Goal: Navigation & Orientation: Understand site structure

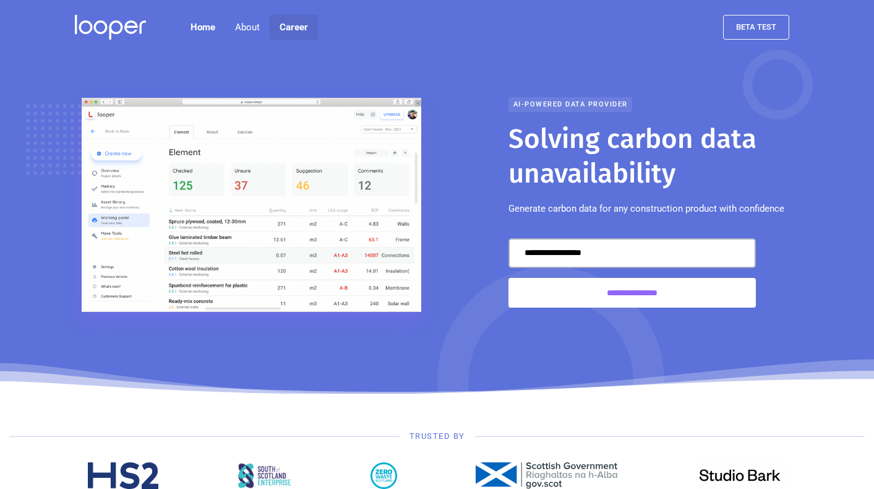
click at [299, 27] on link "Career" at bounding box center [294, 27] width 48 height 25
click at [247, 66] on link "About us" at bounding box center [252, 66] width 59 height 27
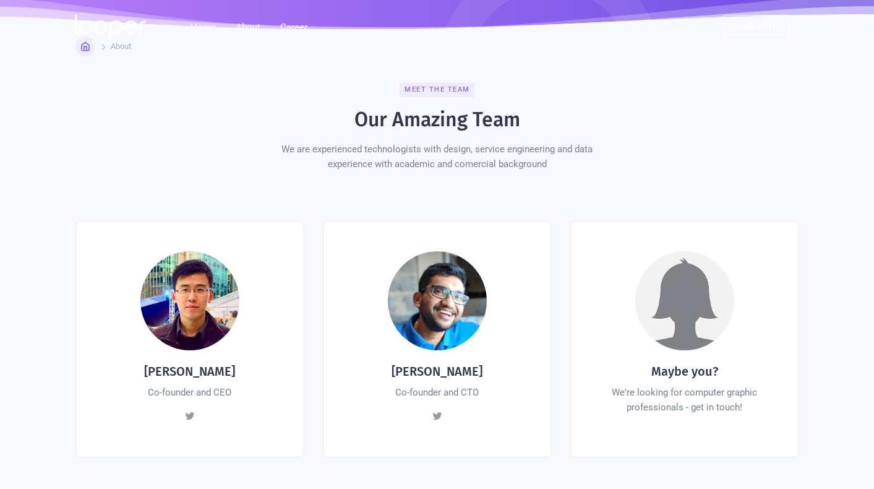
scroll to position [246, 0]
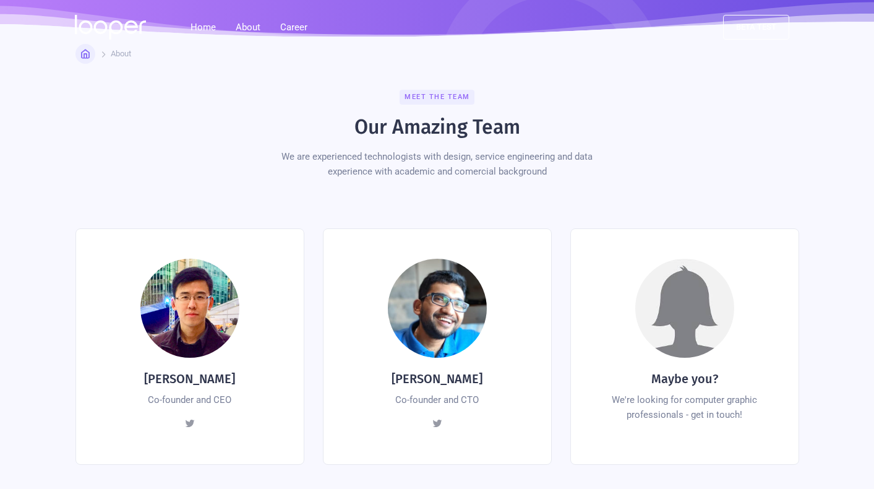
click at [434, 90] on div "Meet the team" at bounding box center [437, 97] width 75 height 15
click at [398, 149] on div "We are experienced technologists with design, service engineering and data expe…" at bounding box center [437, 164] width 353 height 30
click at [185, 306] on div at bounding box center [189, 308] width 99 height 99
click at [192, 322] on div at bounding box center [189, 308] width 99 height 99
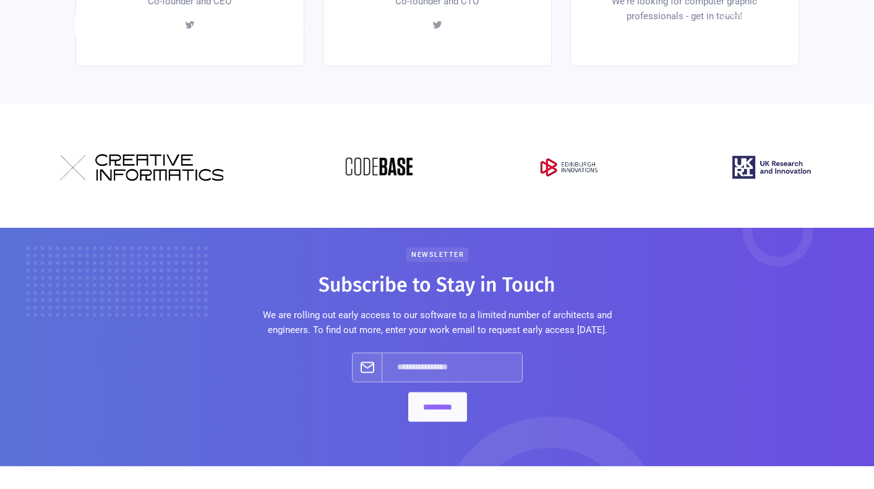
scroll to position [633, 0]
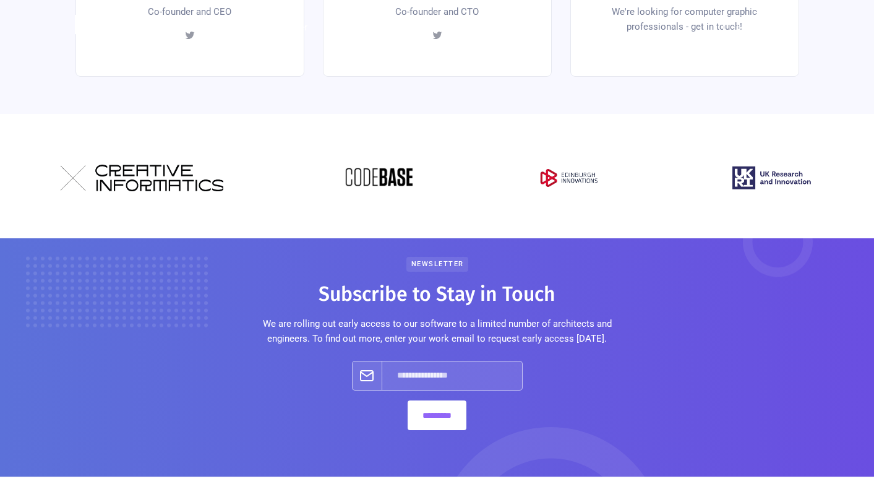
click at [382, 165] on img at bounding box center [379, 178] width 68 height 27
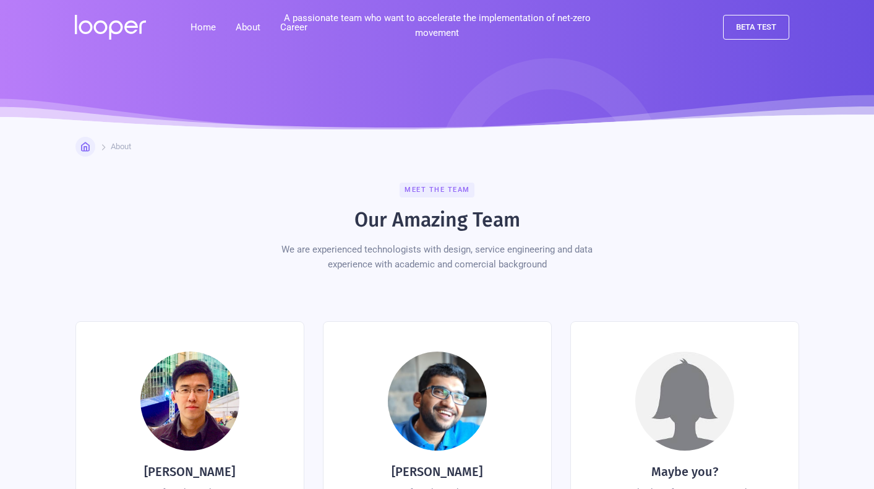
scroll to position [0, 0]
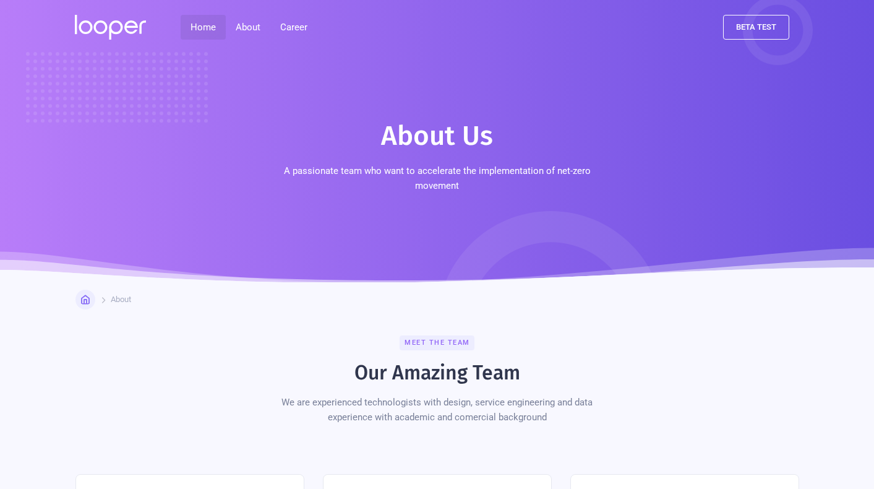
click at [207, 27] on link "Home" at bounding box center [203, 27] width 45 height 25
